Goal: Book appointment/travel/reservation

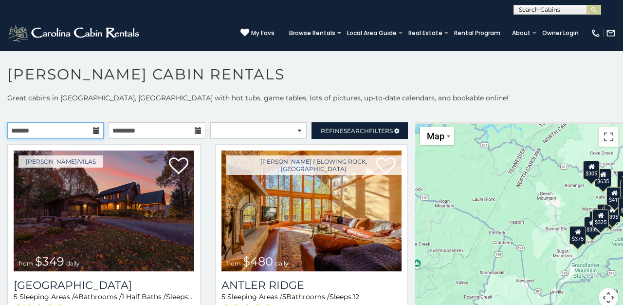
click at [93, 135] on input "text" at bounding box center [55, 130] width 96 height 17
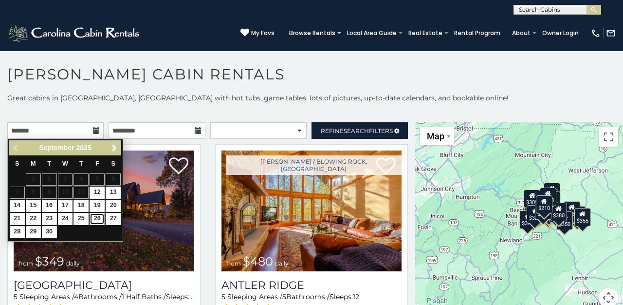
click at [96, 223] on link "26" at bounding box center [97, 219] width 15 height 12
type input "**********"
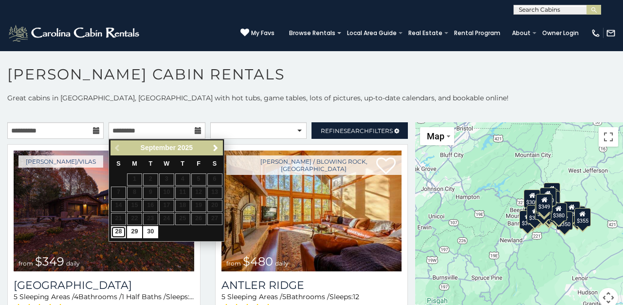
click at [117, 232] on link "28" at bounding box center [118, 232] width 15 height 12
type input "**********"
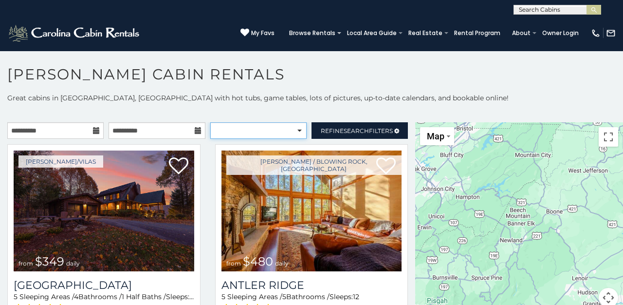
click at [297, 127] on select "**********" at bounding box center [258, 130] width 96 height 17
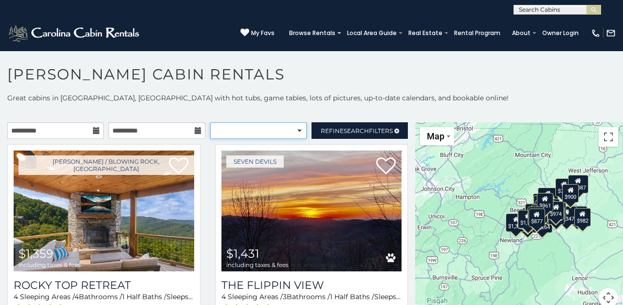
select select "**********"
click at [210, 122] on select "**********" at bounding box center [258, 130] width 96 height 17
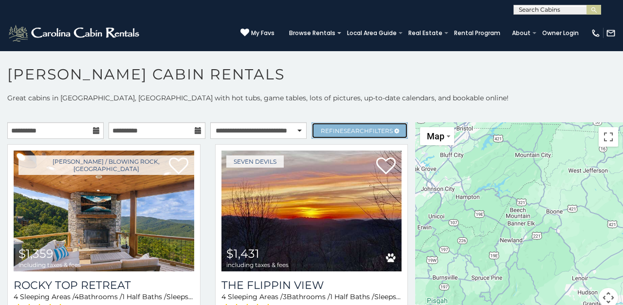
click at [351, 126] on link "Refine Search Filters" at bounding box center [360, 130] width 96 height 17
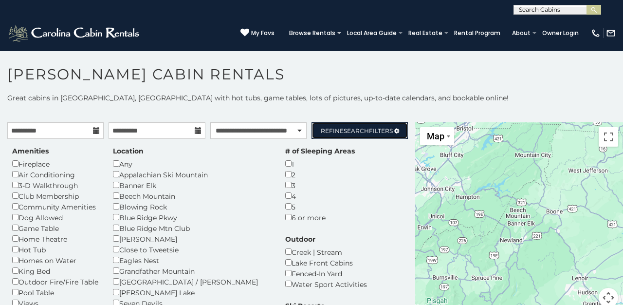
scroll to position [9, 0]
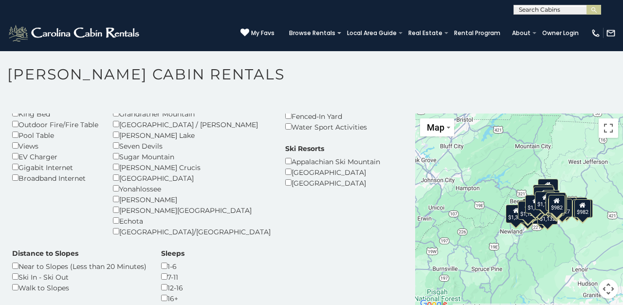
scroll to position [149, 0]
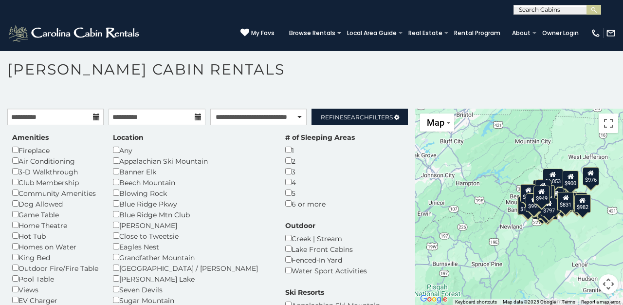
scroll to position [4, 0]
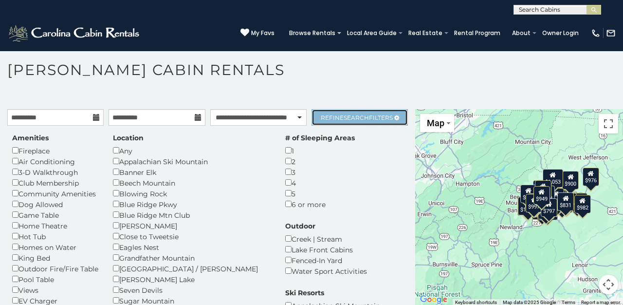
click at [351, 112] on link "Refine Search Filters" at bounding box center [360, 117] width 96 height 17
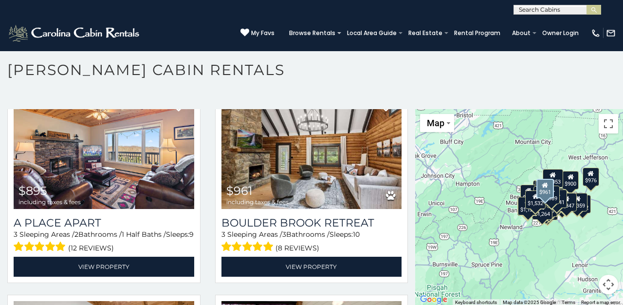
scroll to position [1544, 0]
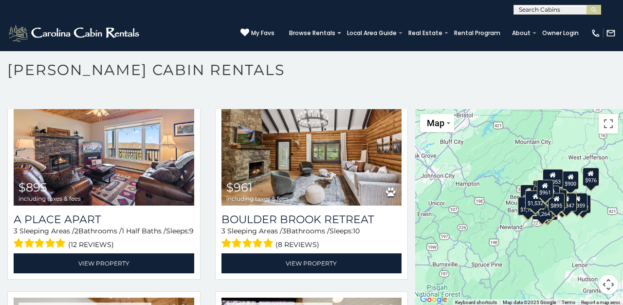
click at [549, 260] on div "$1,359 $1,347 $1,264 $1,527 $1,718 $1,556 $1,126 $1,132 $1,341 $982 $899 $930 $…" at bounding box center [519, 207] width 208 height 197
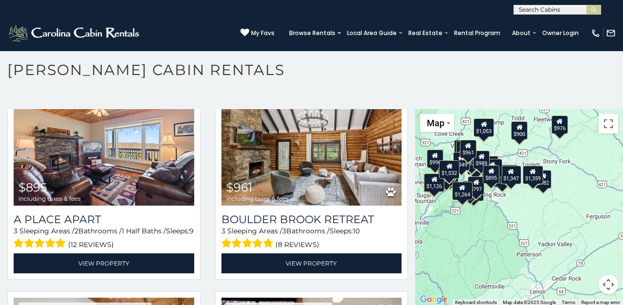
drag, startPoint x: 562, startPoint y: 227, endPoint x: 487, endPoint y: 249, distance: 78.5
click at [487, 249] on div "$1,359 $1,347 $1,264 $1,527 $1,718 $1,556 $1,126 $1,132 $1,341 $982 $899 $930 $…" at bounding box center [519, 207] width 208 height 197
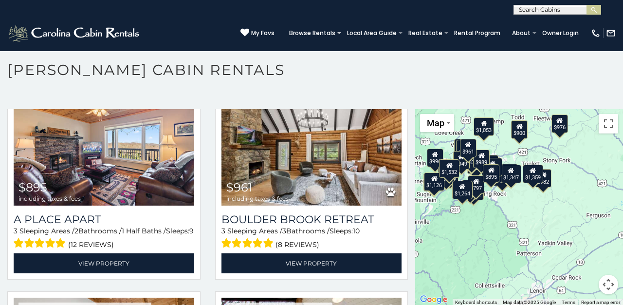
click at [535, 227] on div "$1,359 $1,347 $1,264 $1,527 $1,718 $1,556 $1,126 $1,132 $1,341 $982 $899 $930 $…" at bounding box center [519, 207] width 208 height 197
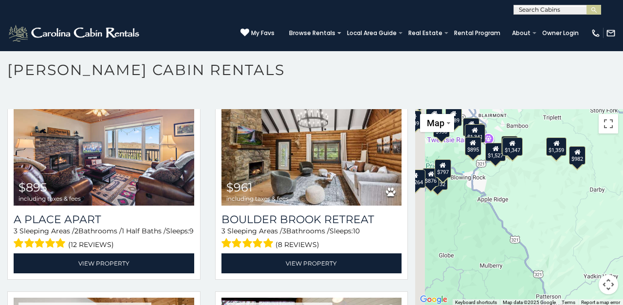
drag, startPoint x: 499, startPoint y: 168, endPoint x: 549, endPoint y: 202, distance: 61.3
click at [549, 202] on div "$1,359 $1,347 $1,264 $1,527 $1,718 $1,556 $1,126 $1,132 $1,341 $982 $899 $930 $…" at bounding box center [519, 207] width 208 height 197
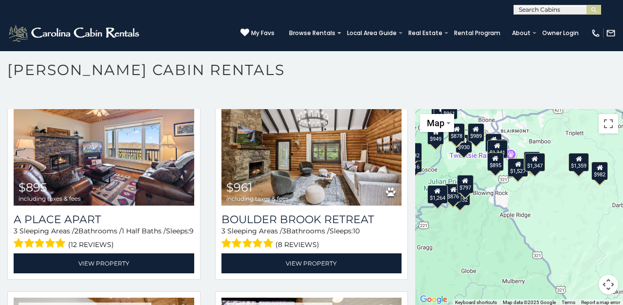
click at [492, 162] on div "$895" at bounding box center [495, 161] width 17 height 19
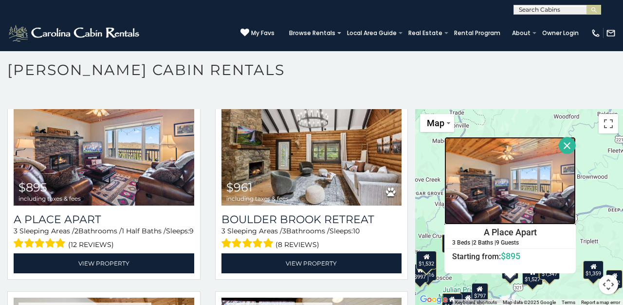
click at [501, 198] on img at bounding box center [510, 181] width 131 height 88
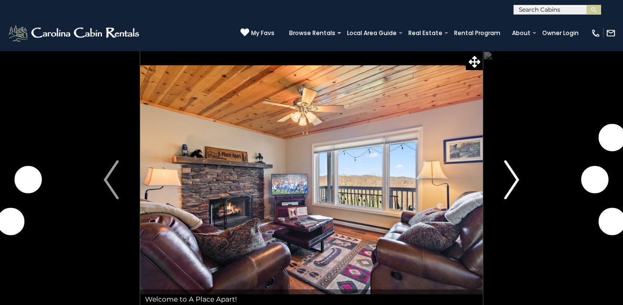
click at [509, 180] on img "Next" at bounding box center [511, 179] width 15 height 39
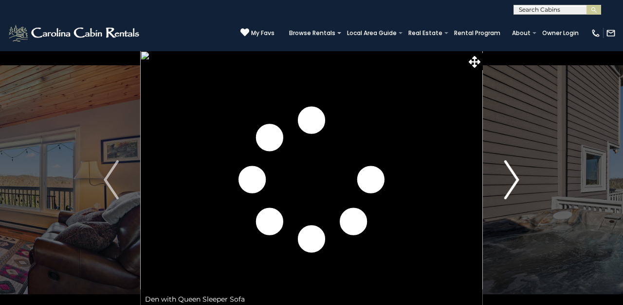
click at [509, 180] on img "Next" at bounding box center [511, 179] width 15 height 39
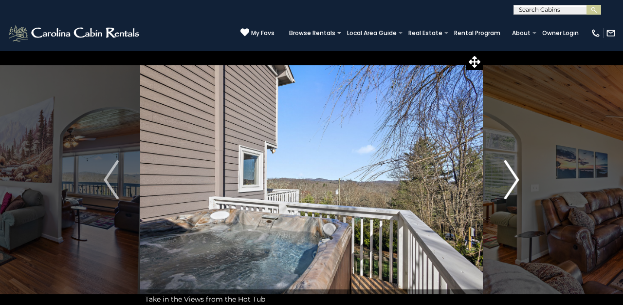
click at [509, 180] on img "Next" at bounding box center [511, 179] width 15 height 39
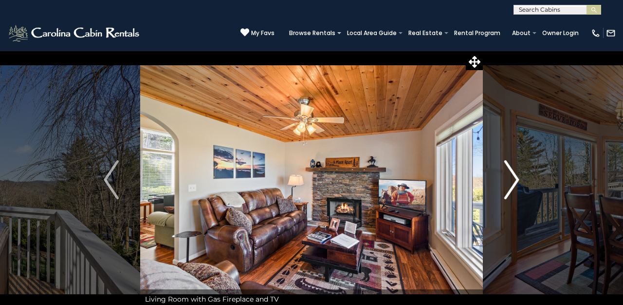
click at [509, 180] on img "Next" at bounding box center [511, 179] width 15 height 39
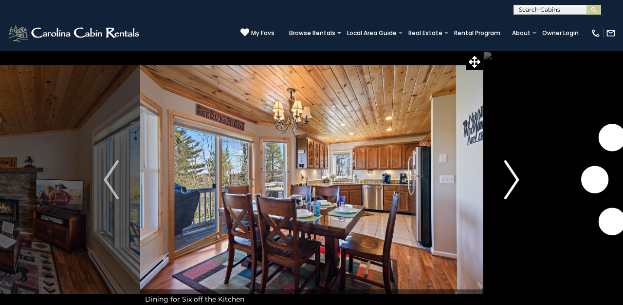
click at [509, 180] on img "Next" at bounding box center [511, 179] width 15 height 39
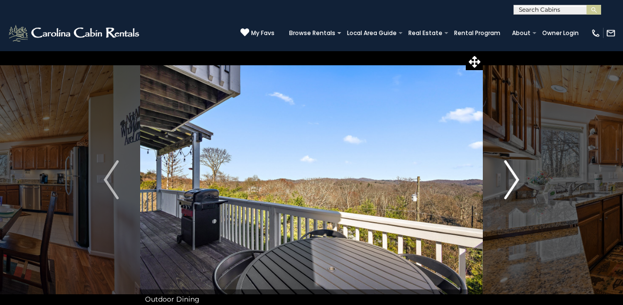
click at [509, 180] on img "Next" at bounding box center [511, 179] width 15 height 39
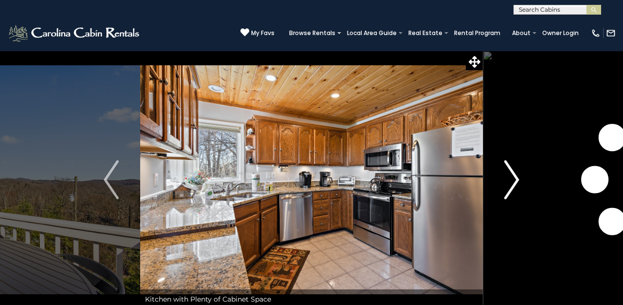
click at [509, 180] on img "Next" at bounding box center [511, 179] width 15 height 39
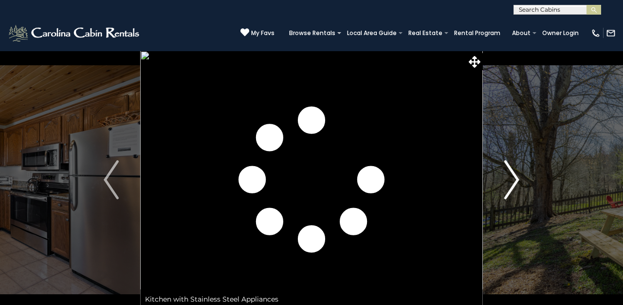
click at [509, 180] on img "Next" at bounding box center [511, 179] width 15 height 39
